Goal: Information Seeking & Learning: Learn about a topic

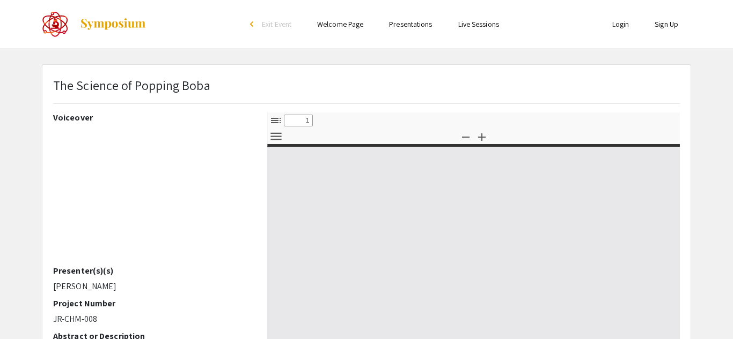
select select "custom"
type input "0"
select select "custom"
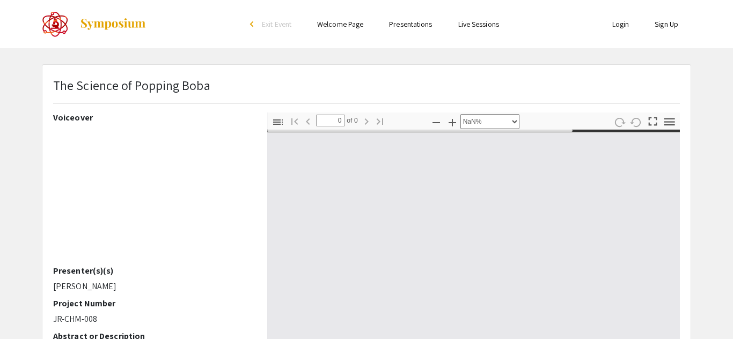
type input "1"
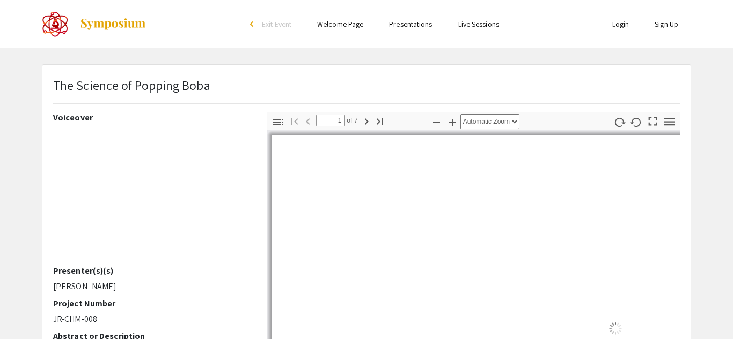
select select "auto"
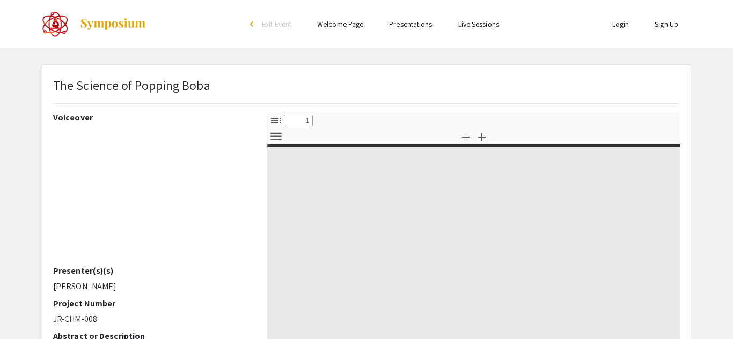
select select "custom"
type input "0"
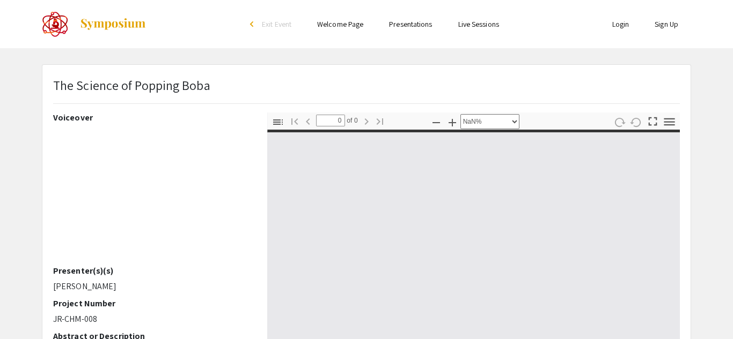
select select "auto"
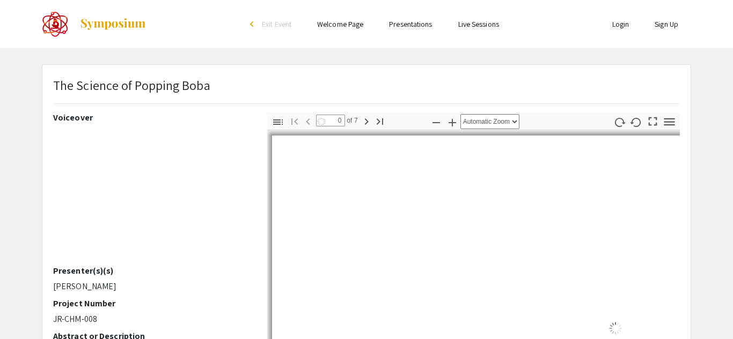
type input "1"
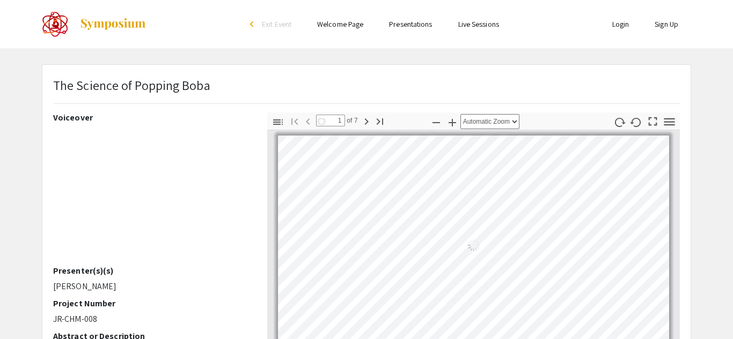
select select "auto"
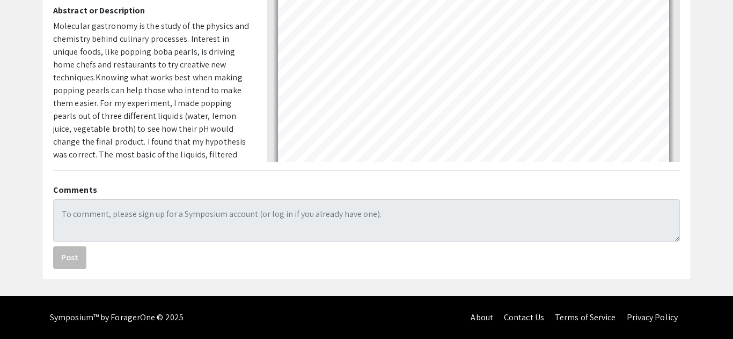
scroll to position [1205, 0]
type input "3"
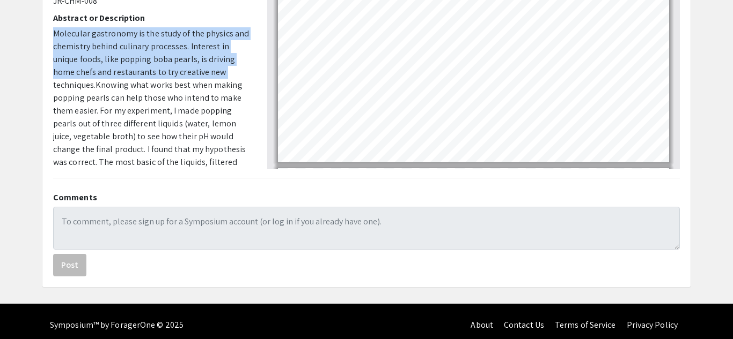
scroll to position [300, 0]
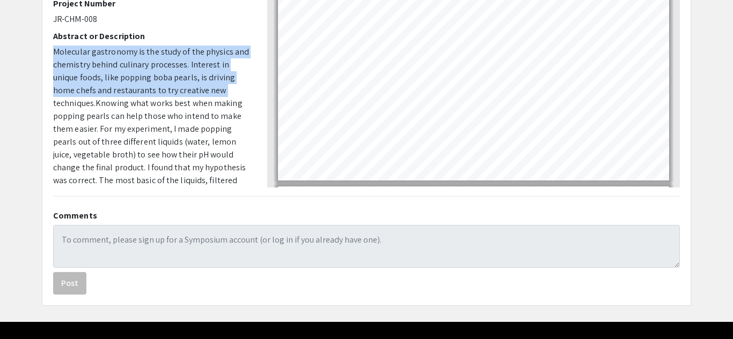
drag, startPoint x: 251, startPoint y: 66, endPoint x: 250, endPoint y: 29, distance: 37.5
click at [250, 29] on div "Voiceover Presenter(s)(s) [PERSON_NAME] Project Number JR-CHM-008 Abstract or D…" at bounding box center [152, -1] width 214 height 375
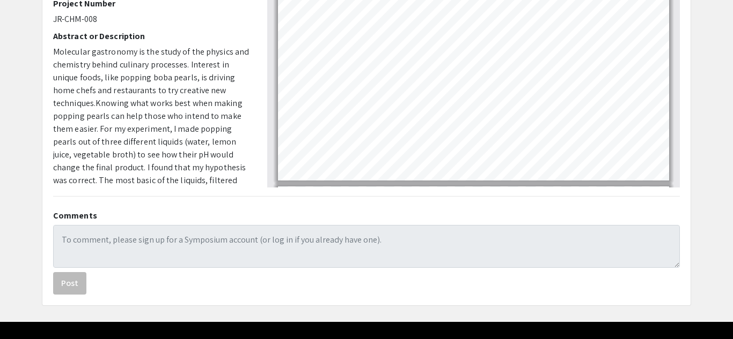
click at [240, 143] on p "Molecular gastronomy is the study of the physics and chemistry behind culinary …" at bounding box center [152, 174] width 198 height 257
drag, startPoint x: 250, startPoint y: 68, endPoint x: 246, endPoint y: -10, distance: 77.9
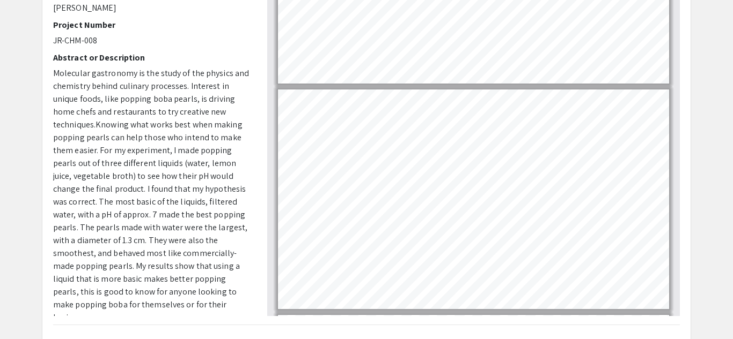
scroll to position [108, 0]
